Goal: Navigation & Orientation: Find specific page/section

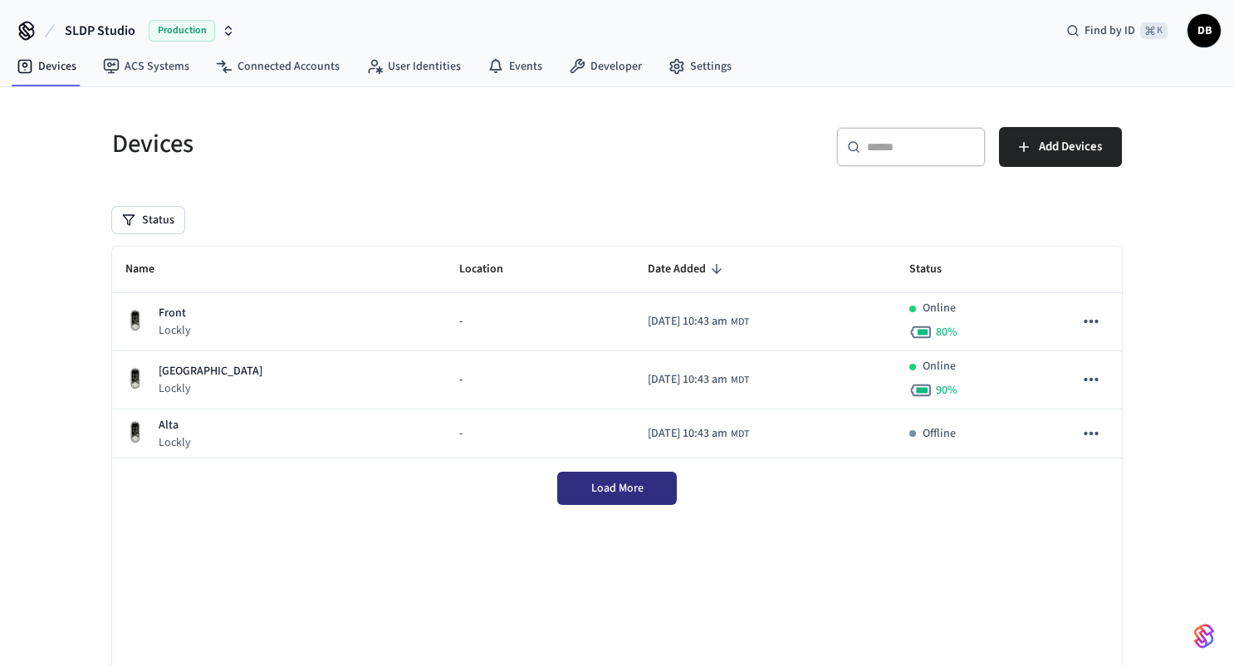
click at [581, 491] on button "Load More" at bounding box center [617, 488] width 120 height 33
click at [605, 516] on div "Load More" at bounding box center [617, 488] width 1010 height 60
click at [639, 490] on span "Load More" at bounding box center [617, 488] width 52 height 17
